Goal: Information Seeking & Learning: Learn about a topic

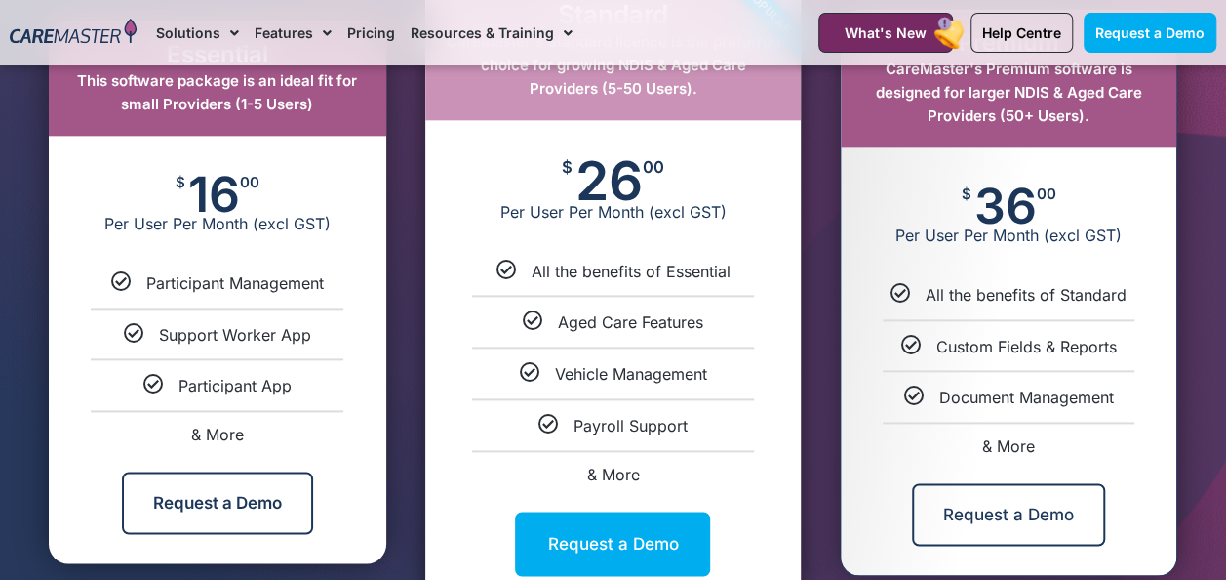
scroll to position [1090, 0]
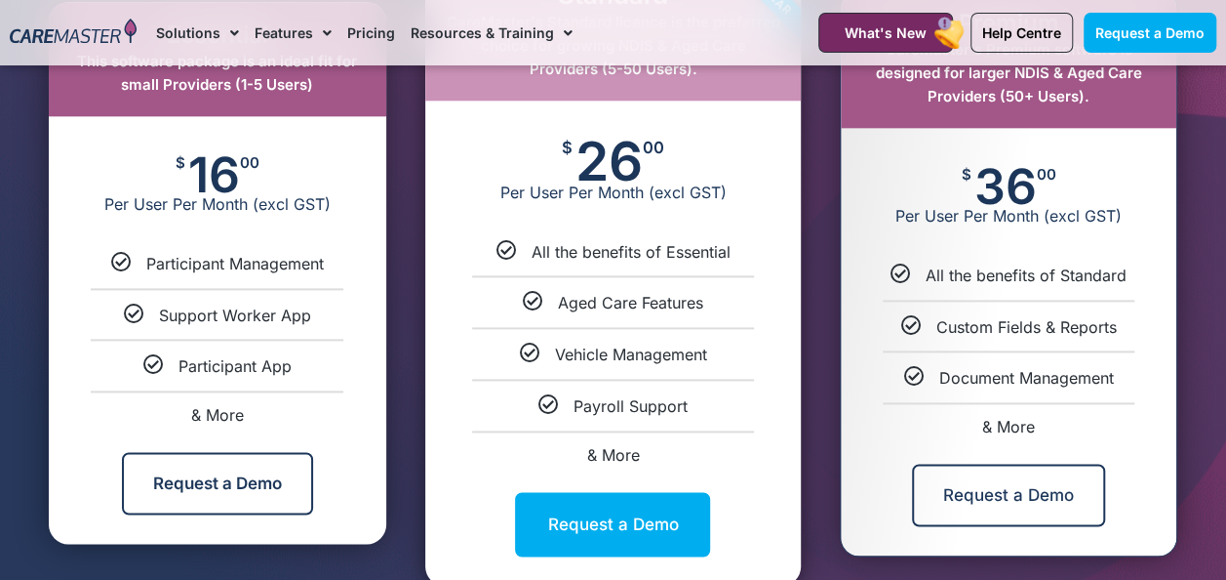
click at [220, 417] on span "& More" at bounding box center [217, 415] width 53 height 20
select select "***"
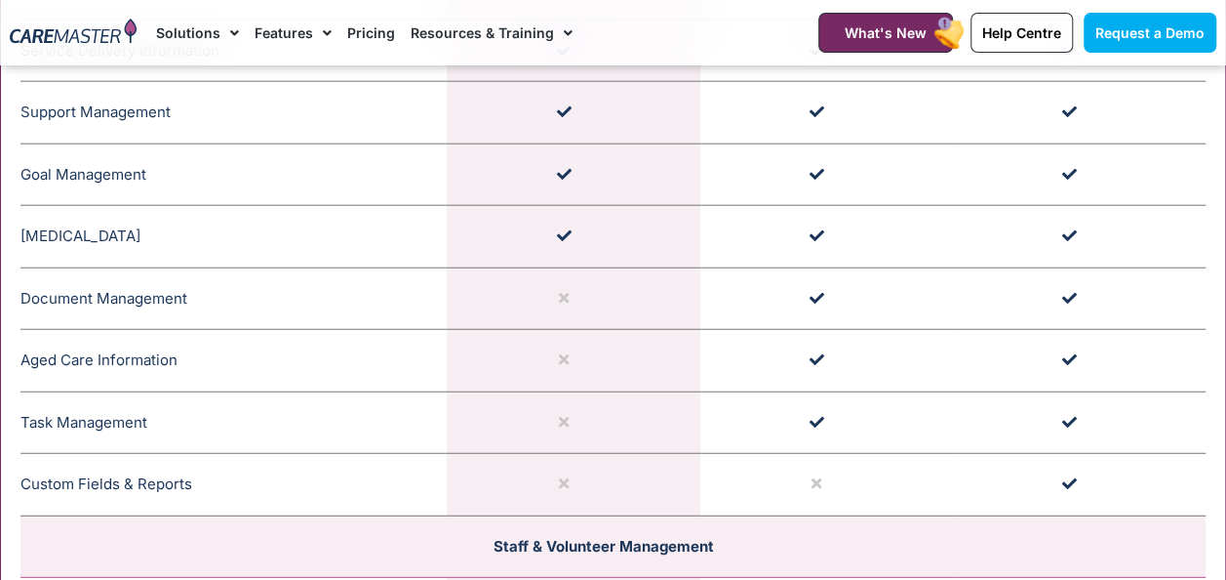
scroll to position [2357, 0]
click at [254, 286] on td "Document Management CareMaster's Document Management features allow providers t…" at bounding box center [233, 297] width 426 height 62
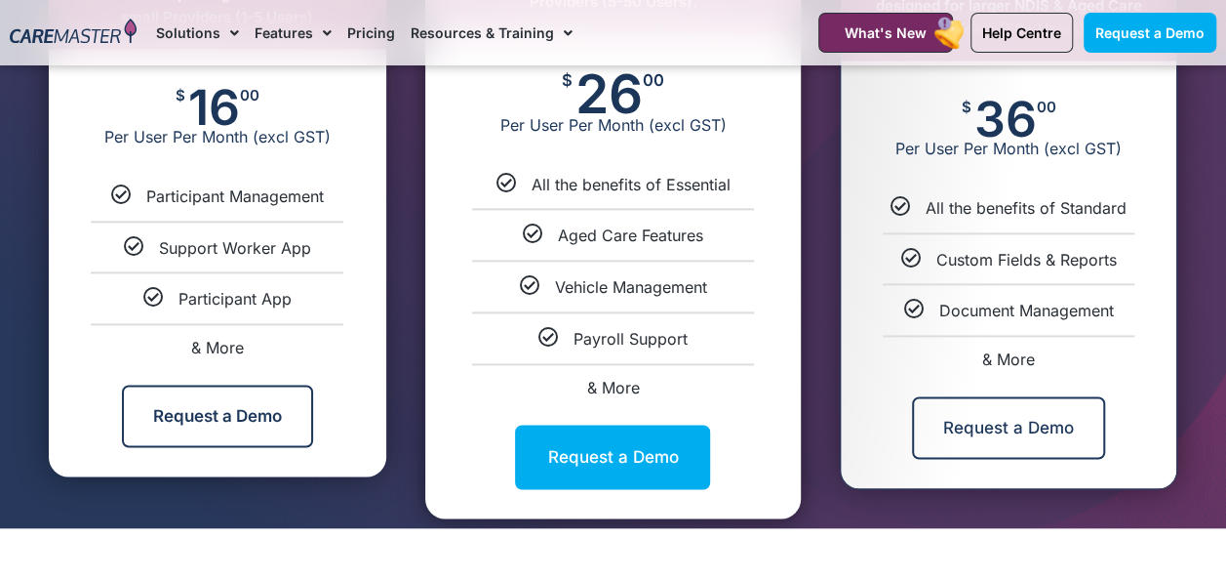
scroll to position [1161, 0]
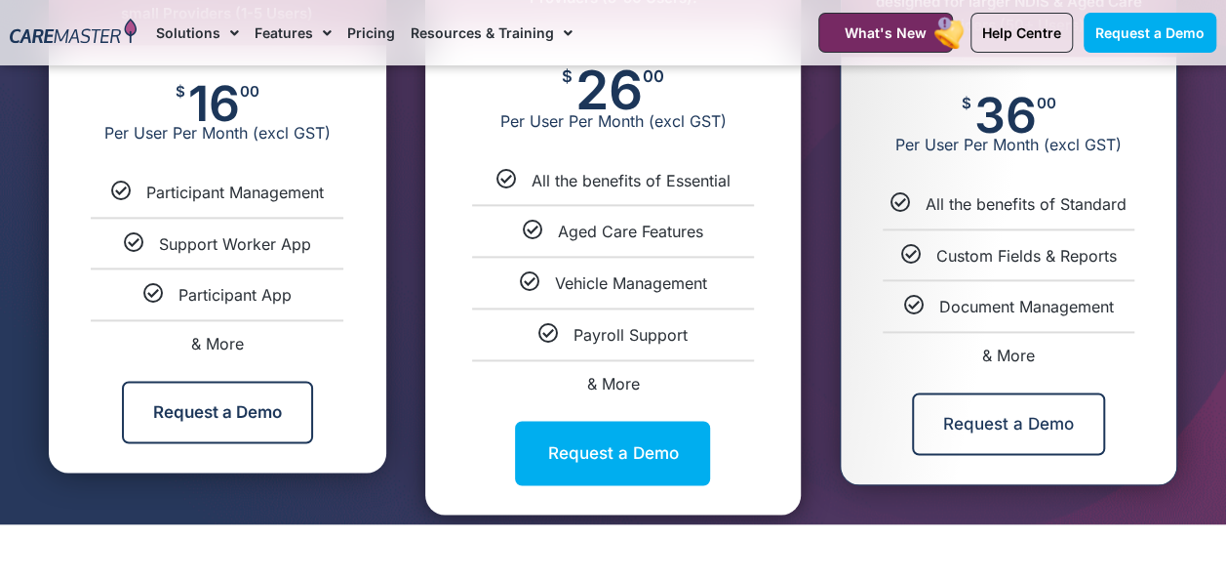
click at [244, 334] on li "& More" at bounding box center [218, 335] width 338 height 32
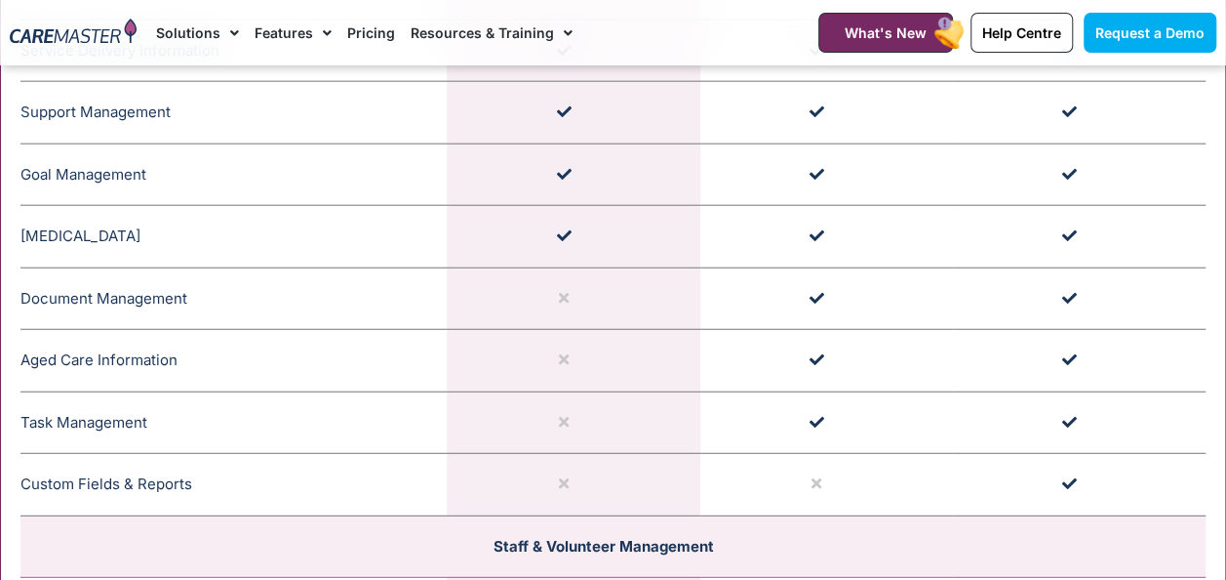
scroll to position [2363, 0]
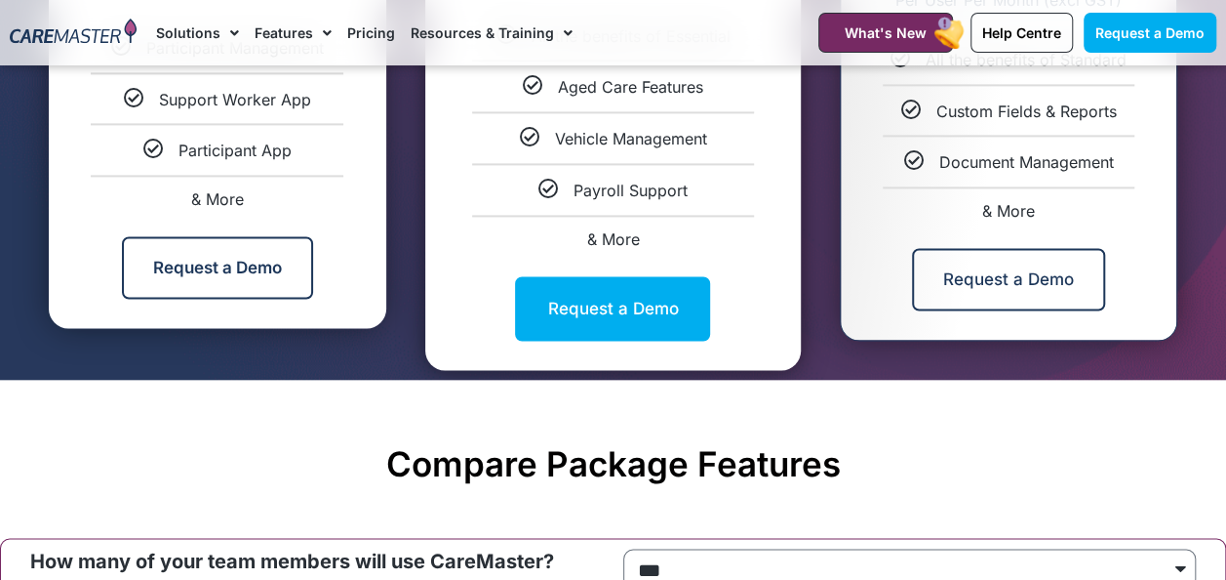
click at [502, 144] on div "Vehicle Management" at bounding box center [613, 138] width 347 height 20
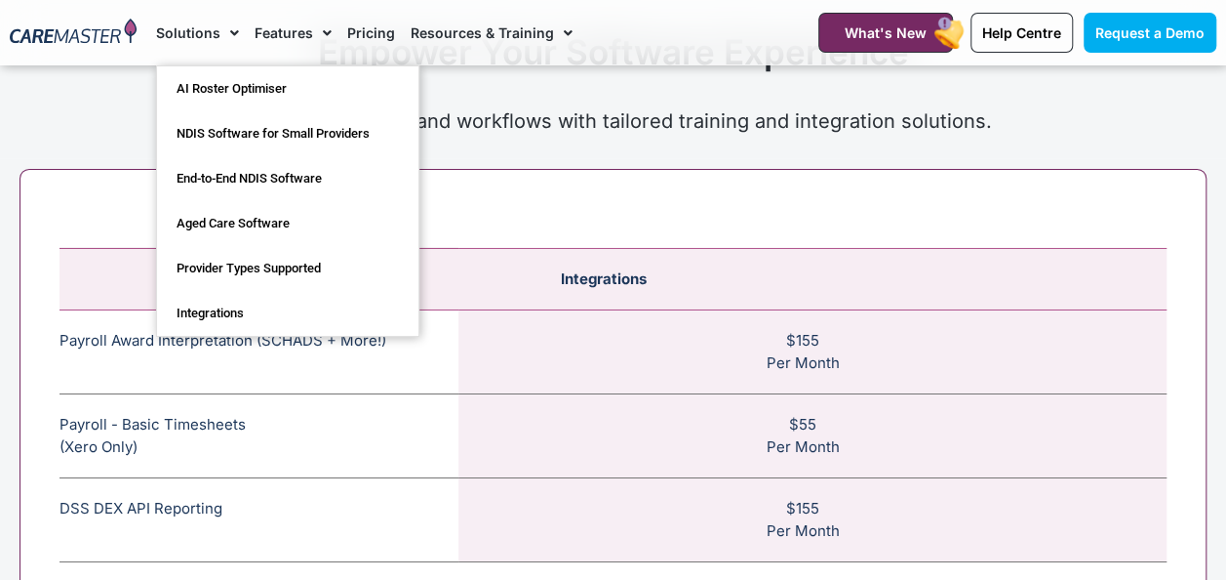
scroll to position [6936, 0]
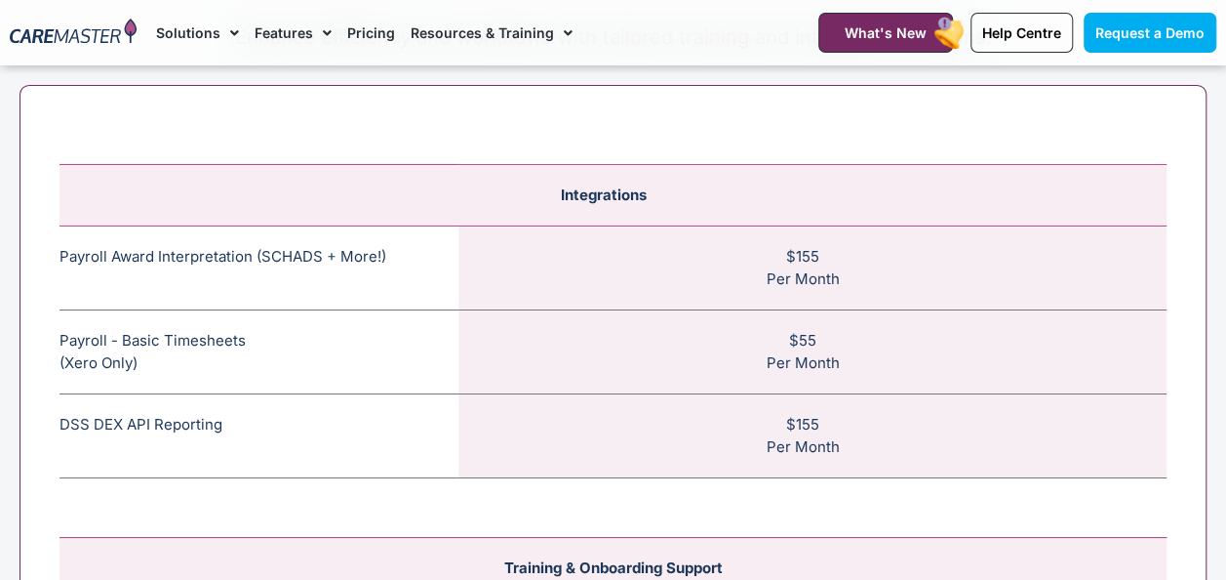
scroll to position [7022, 0]
click at [59, 127] on div "Integrations Payroll Award Interpretation (SCHADS + More!) The SCHADS Award int…" at bounding box center [613, 537] width 1187 height 909
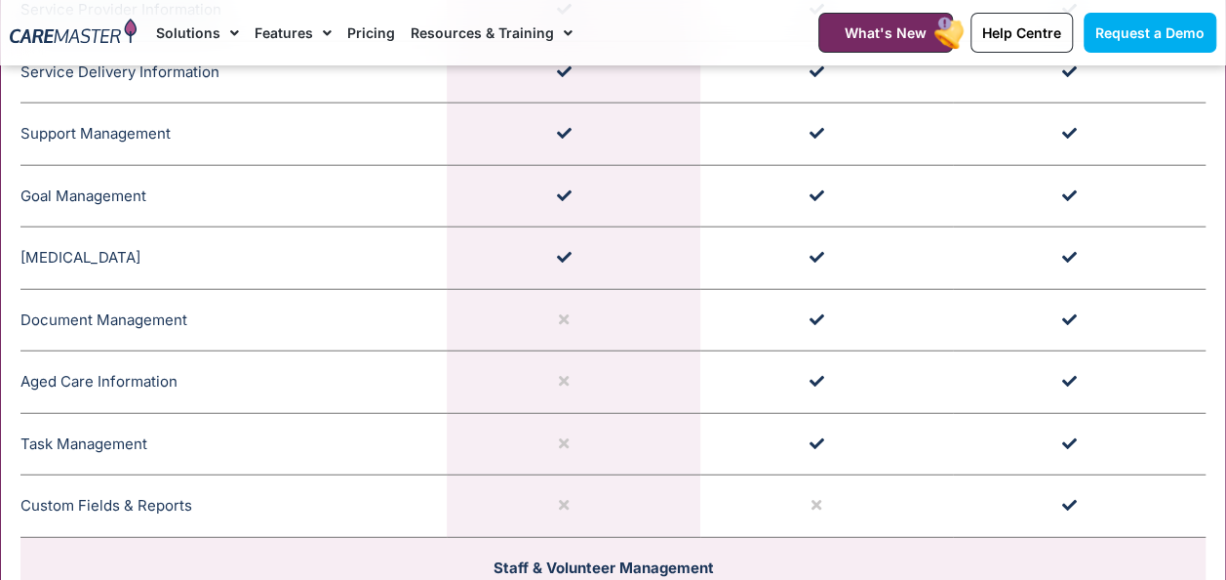
scroll to position [2333, 0]
click at [75, 391] on td "Aged Care Information CareMaster's Aged Care Information encompasses clear serv…" at bounding box center [233, 384] width 426 height 62
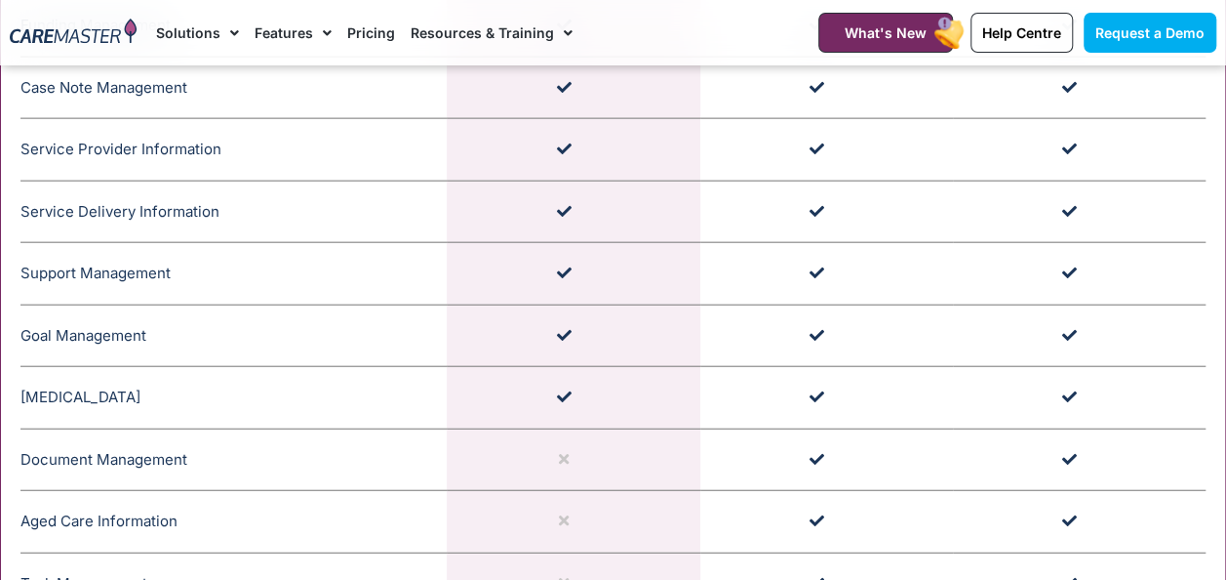
scroll to position [2193, 0]
click at [714, 15] on nav "Solutions AI Roster Optimiser NDIS Software for Small Providers End-to-End NDIS…" at bounding box center [469, 32] width 626 height 65
click at [718, 20] on nav "Solutions AI Roster Optimiser NDIS Software for Small Providers End-to-End NDIS…" at bounding box center [469, 32] width 626 height 65
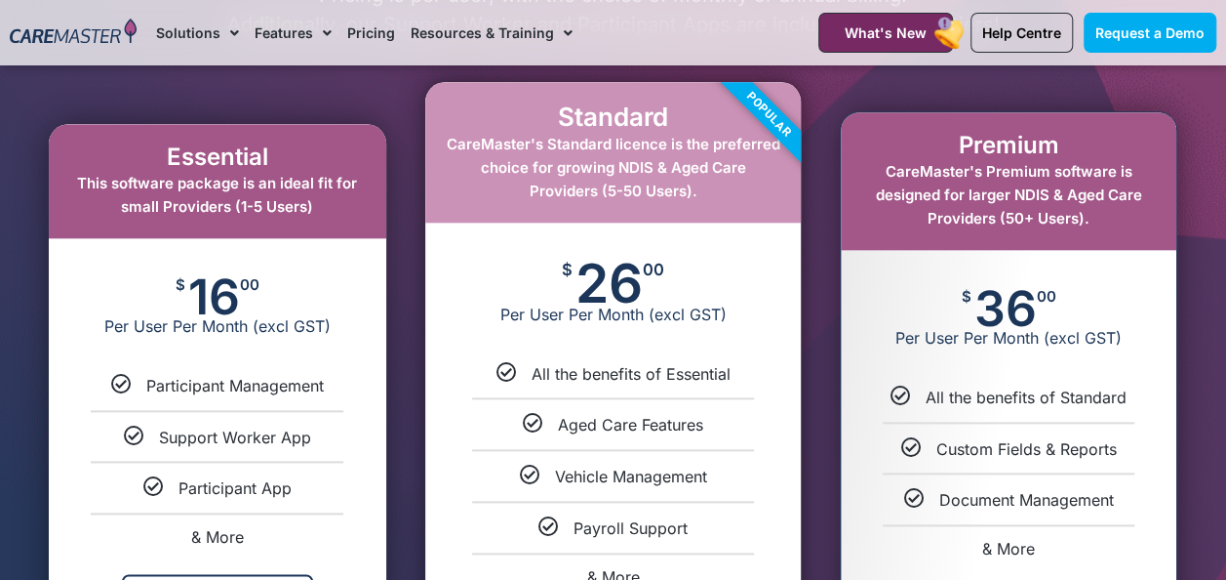
scroll to position [975, 0]
